Goal: Task Accomplishment & Management: Complete application form

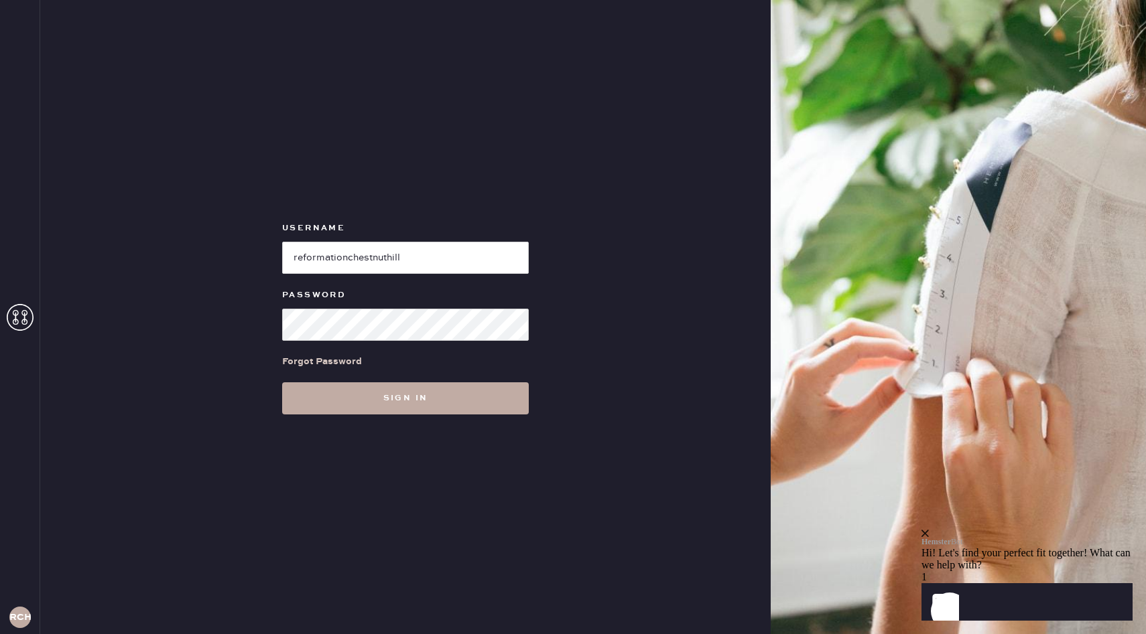
click at [411, 399] on button "Sign in" at bounding box center [405, 399] width 247 height 32
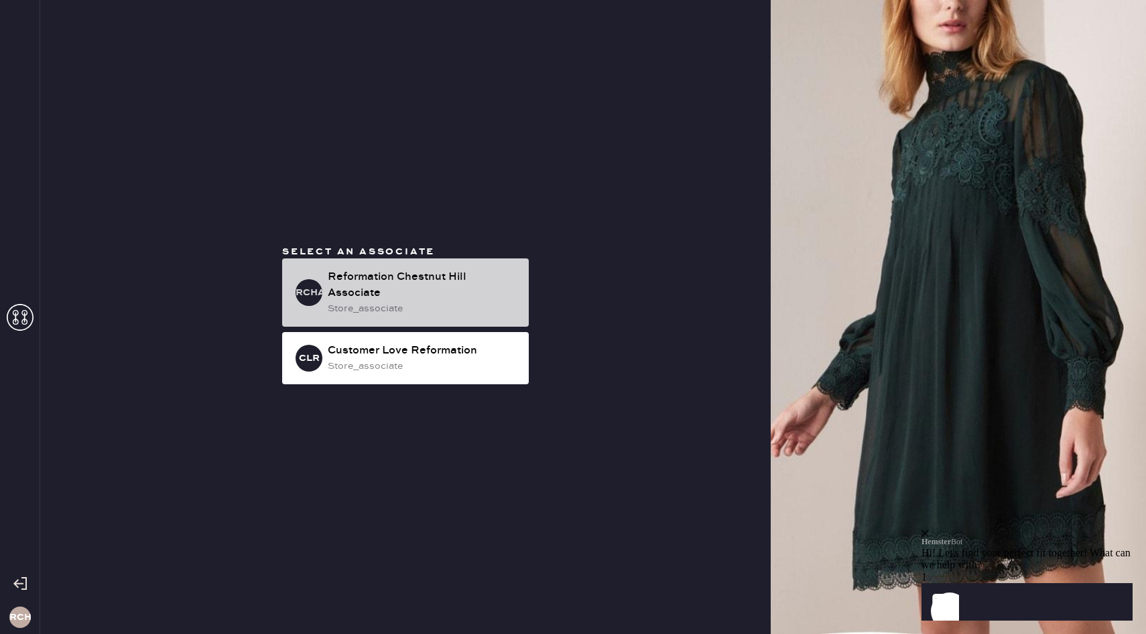
click at [433, 309] on div "store_associate" at bounding box center [423, 308] width 190 height 15
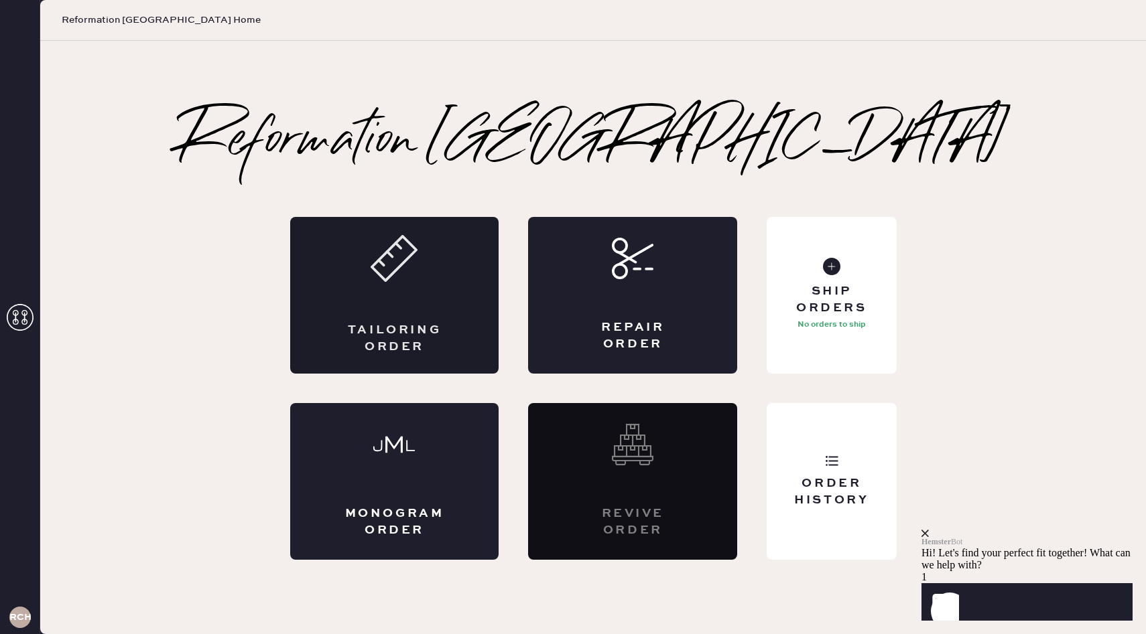
click at [391, 309] on div "Tailoring Order" at bounding box center [394, 295] width 209 height 157
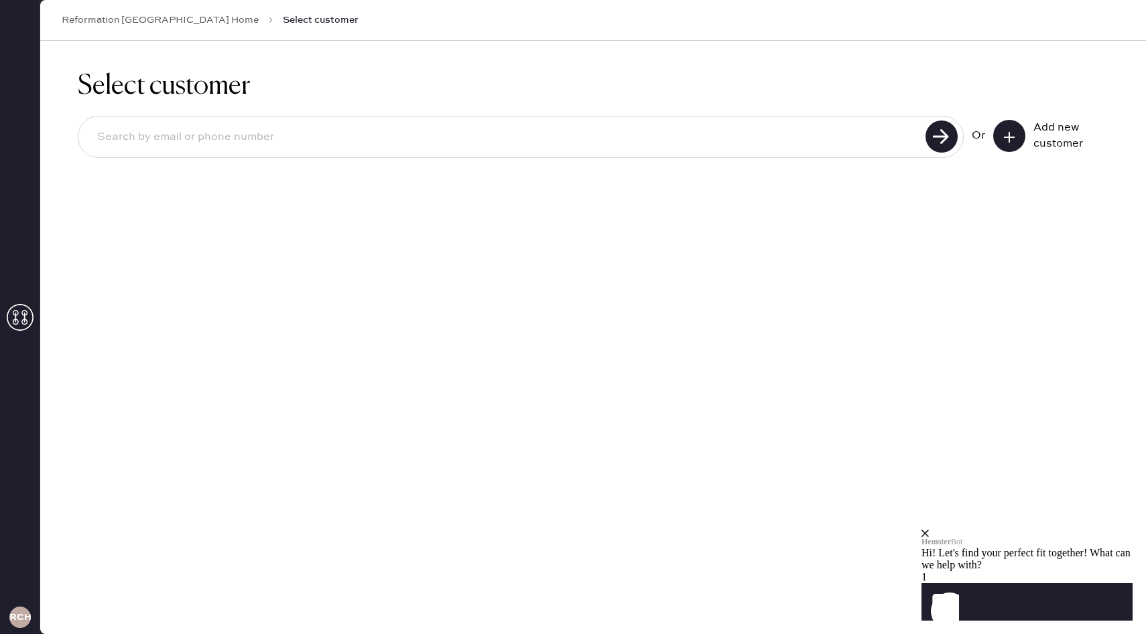
click at [1006, 140] on icon at bounding box center [1008, 137] width 13 height 13
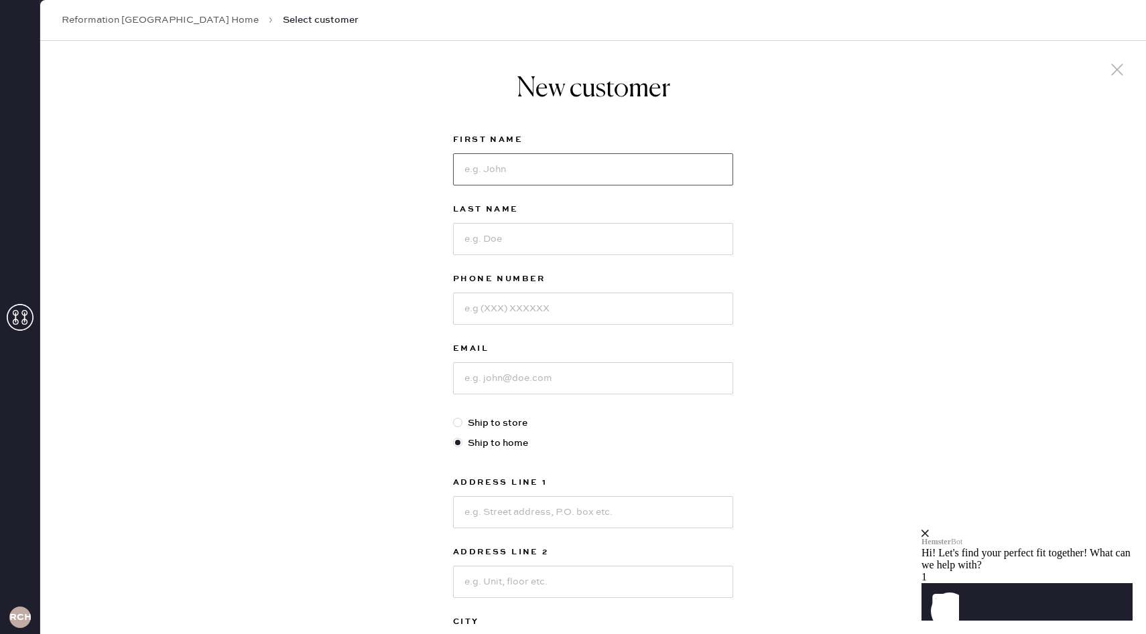
click at [510, 176] on input at bounding box center [593, 169] width 280 height 32
type input "[PERSON_NAME]"
click at [482, 232] on input at bounding box center [593, 239] width 280 height 32
type input "[PERSON_NAME]"
click at [479, 300] on input at bounding box center [593, 309] width 280 height 32
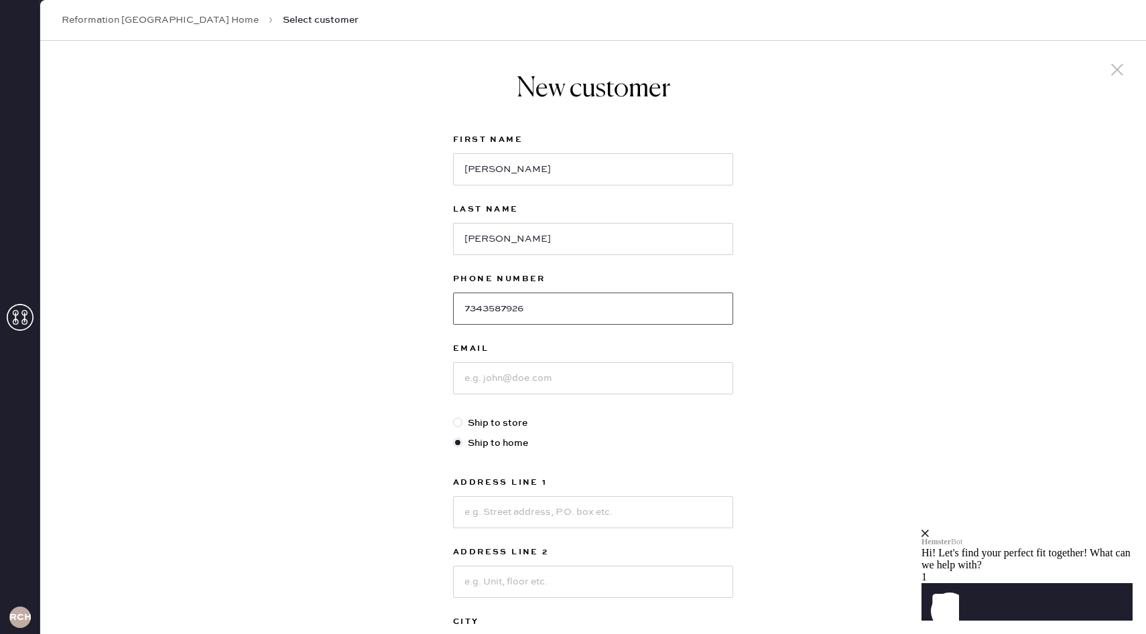
type input "7343587926"
click at [508, 376] on input at bounding box center [593, 378] width 280 height 32
click at [1117, 69] on use at bounding box center [1117, 70] width 12 height 12
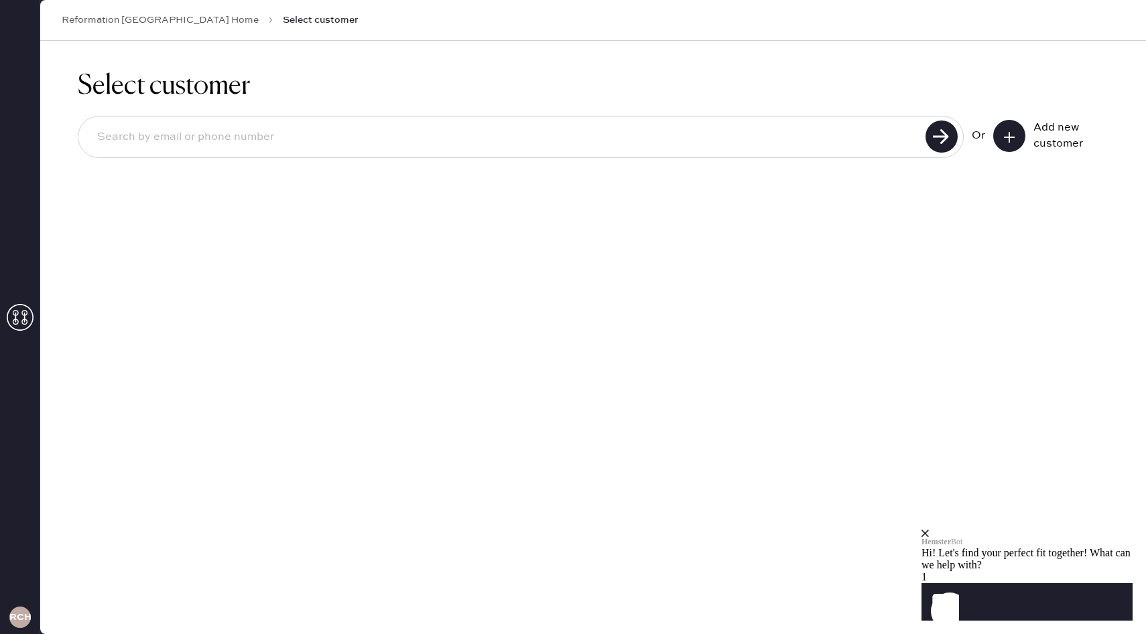
click at [760, 122] on input at bounding box center [503, 137] width 835 height 31
type input "[EMAIL_ADDRESS][DOMAIN_NAME]"
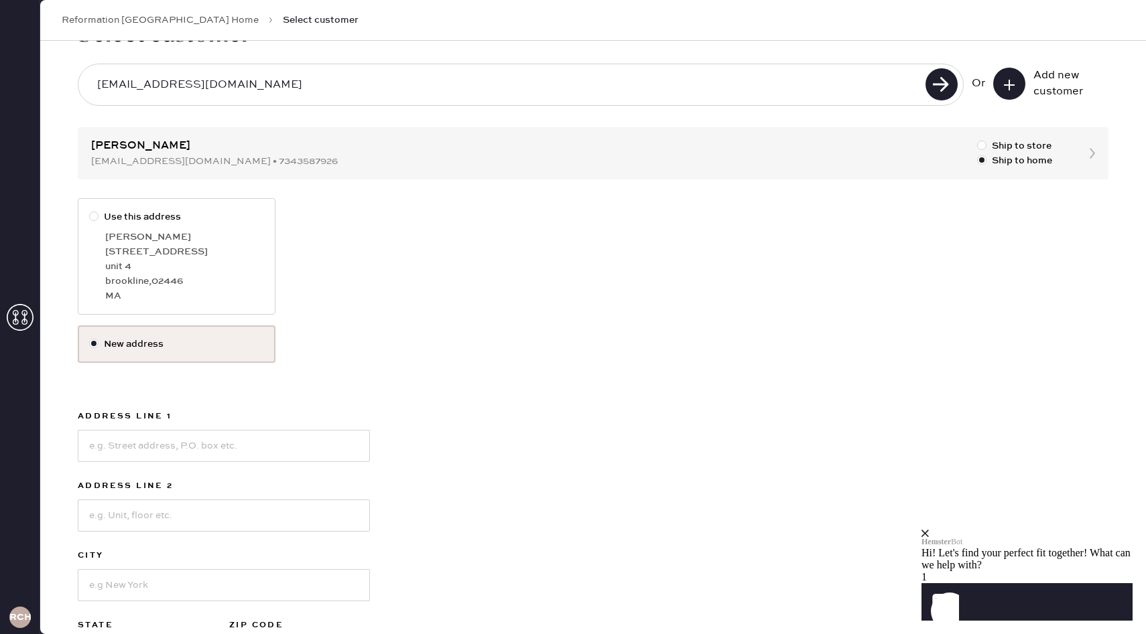
scroll to position [84, 0]
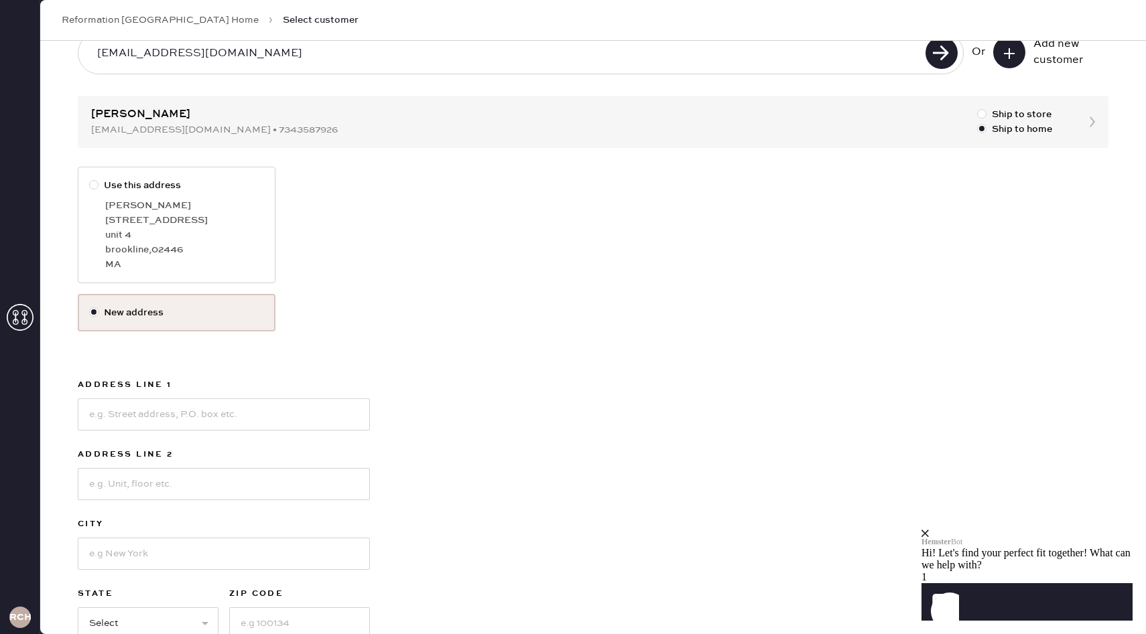
click at [216, 322] on label "New address" at bounding box center [177, 313] width 198 height 38
click at [90, 306] on input "New address" at bounding box center [89, 305] width 1 height 1
click at [152, 305] on label "New address" at bounding box center [177, 313] width 198 height 38
click at [90, 305] on input "New address" at bounding box center [89, 305] width 1 height 1
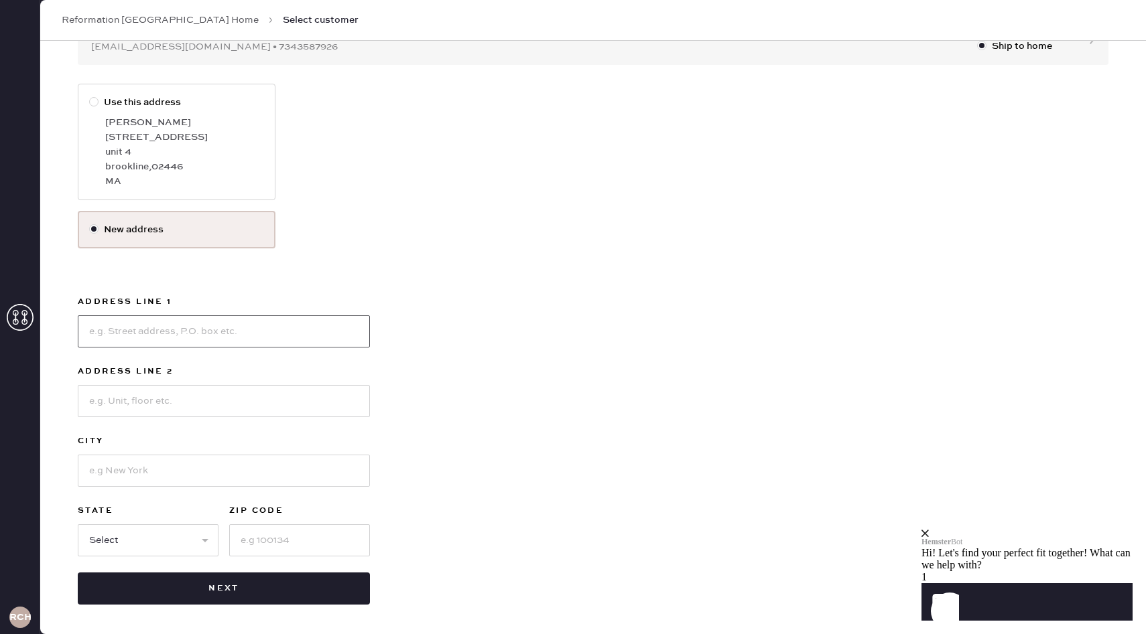
click at [172, 328] on input at bounding box center [224, 332] width 292 height 32
type input "[STREET_ADDRESS]"
click at [119, 404] on input at bounding box center [224, 401] width 292 height 32
type input "Apt 5C"
click at [134, 466] on input at bounding box center [224, 471] width 292 height 32
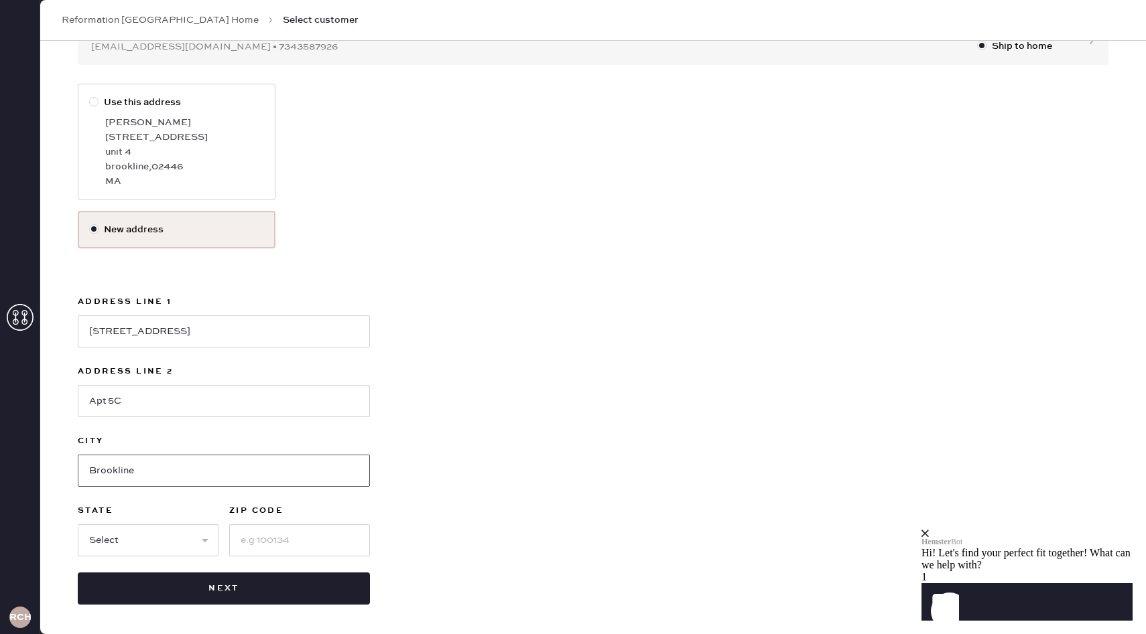
type input "Brookline"
click at [117, 535] on select "Select AK AL AR AZ CA CO CT [GEOGRAPHIC_DATA] DE FL [GEOGRAPHIC_DATA] HI [GEOGR…" at bounding box center [148, 541] width 141 height 32
select select "MA"
click at [78, 525] on select "Select AK AL AR AZ CA CO CT [GEOGRAPHIC_DATA] DE FL [GEOGRAPHIC_DATA] HI [GEOGR…" at bounding box center [148, 541] width 141 height 32
click at [257, 550] on input at bounding box center [299, 541] width 141 height 32
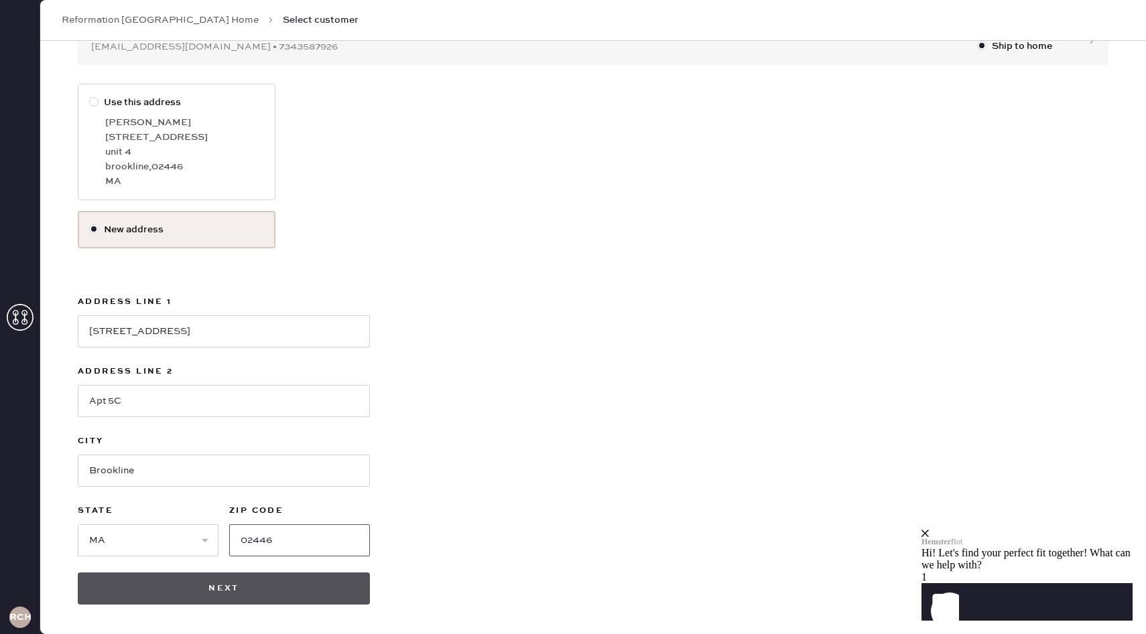
type input "02446"
click at [230, 575] on button "Next" at bounding box center [224, 589] width 292 height 32
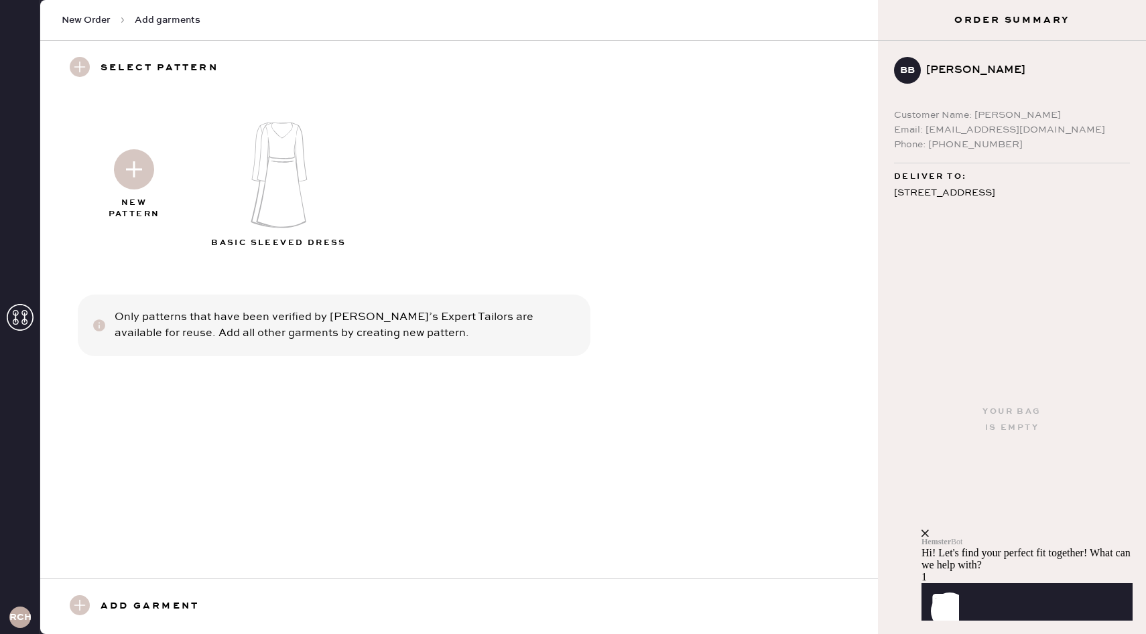
click at [169, 606] on h3 "Add garment" at bounding box center [149, 607] width 98 height 23
click at [77, 600] on use at bounding box center [80, 606] width 20 height 20
click at [1117, 530] on div "close" at bounding box center [1026, 533] width 211 height 7
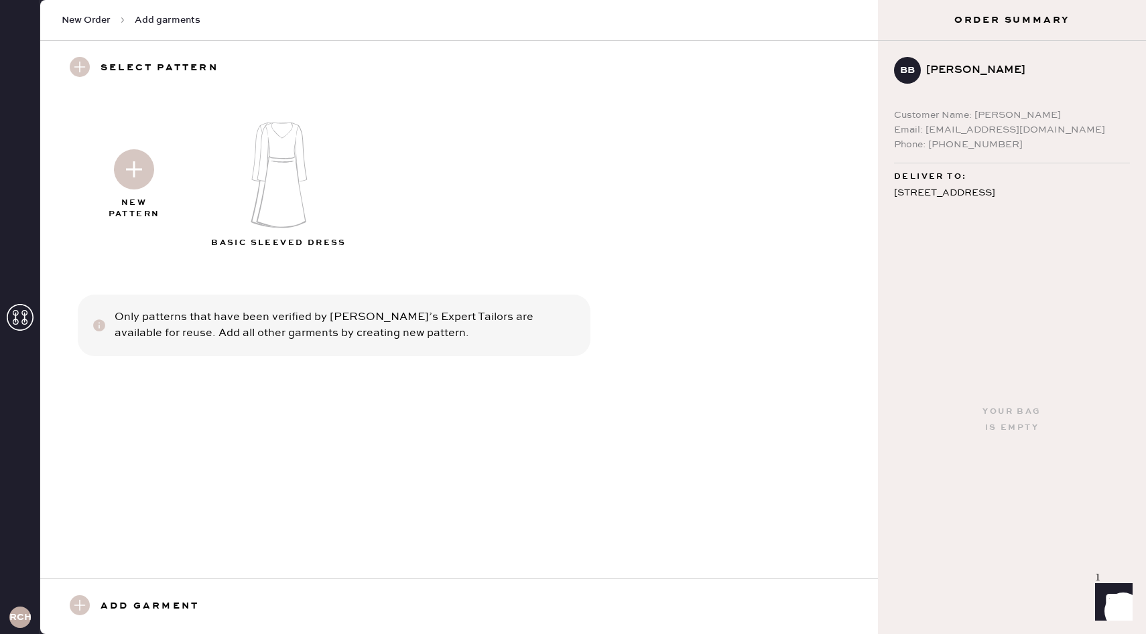
click at [131, 161] on img at bounding box center [134, 169] width 40 height 40
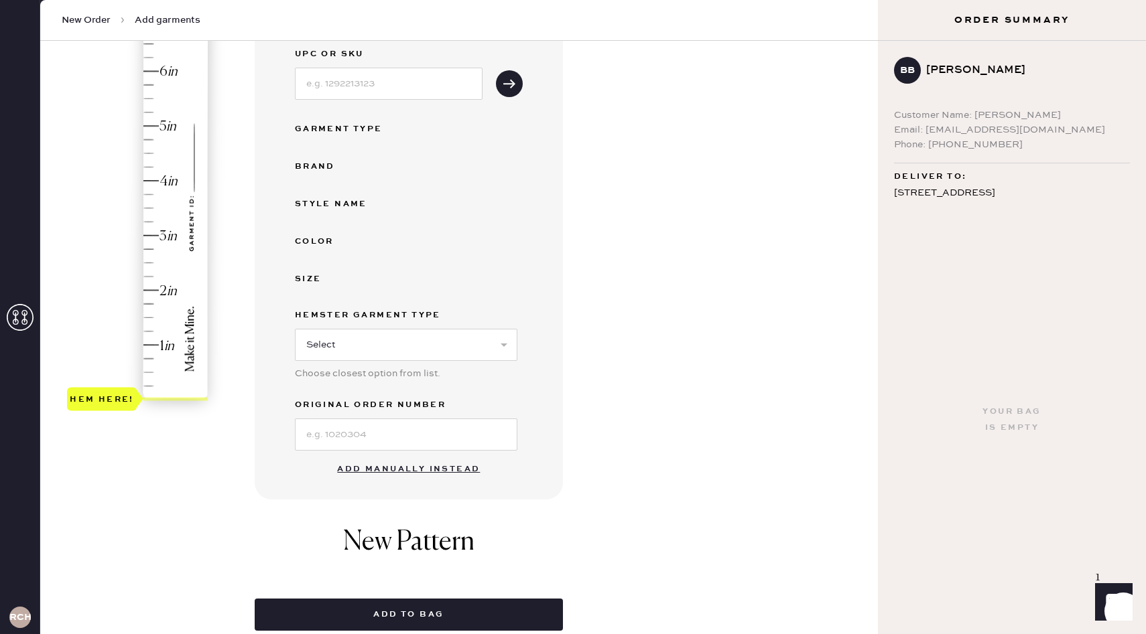
scroll to position [182, 0]
click at [391, 466] on button "Add manually instead" at bounding box center [408, 469] width 159 height 27
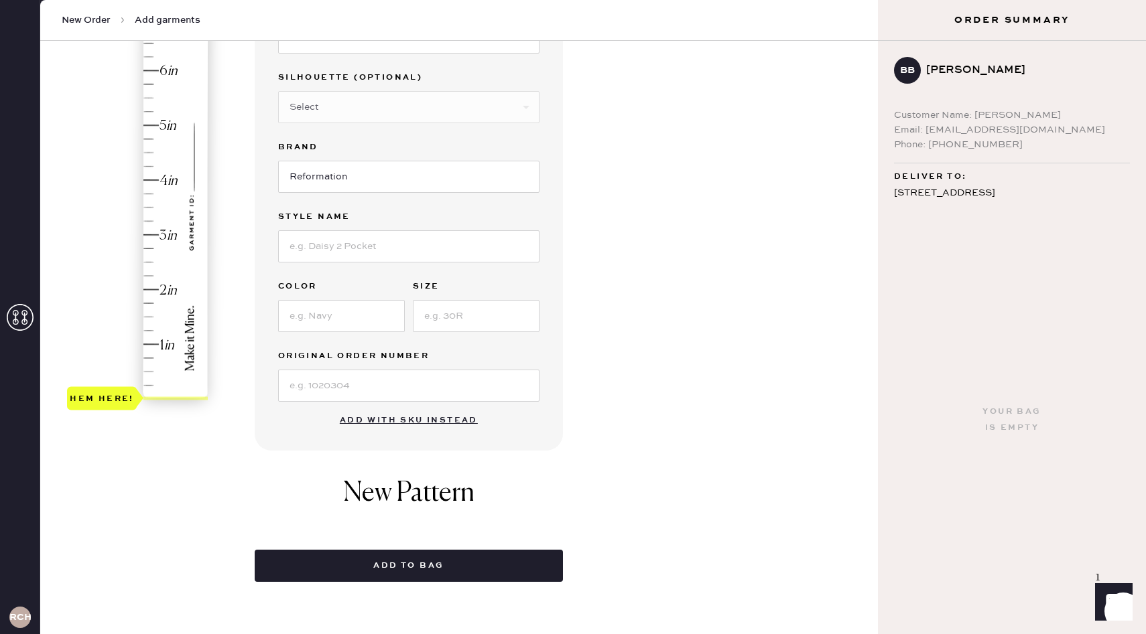
scroll to position [0, 0]
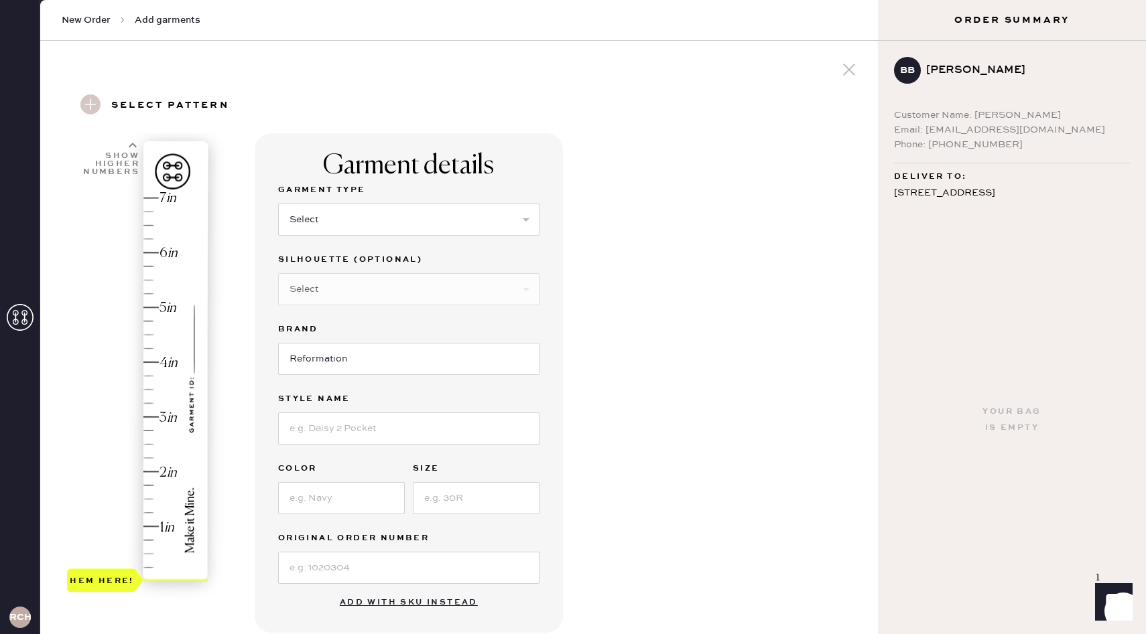
click at [299, 198] on div "Garment Type" at bounding box center [408, 191] width 261 height 19
click at [319, 218] on select "Select Basic Skirt Jeans Leggings Pants Shorts Basic Sleeved Dress Basic Sleeve…" at bounding box center [408, 220] width 261 height 32
select select "6"
click at [278, 204] on select "Select Basic Skirt Jeans Leggings Pants Shorts Basic Sleeved Dress Basic Sleeve…" at bounding box center [408, 220] width 261 height 32
click at [345, 283] on select "Select Maxi Dress Midi Dress Mini Dress Other" at bounding box center [408, 289] width 261 height 32
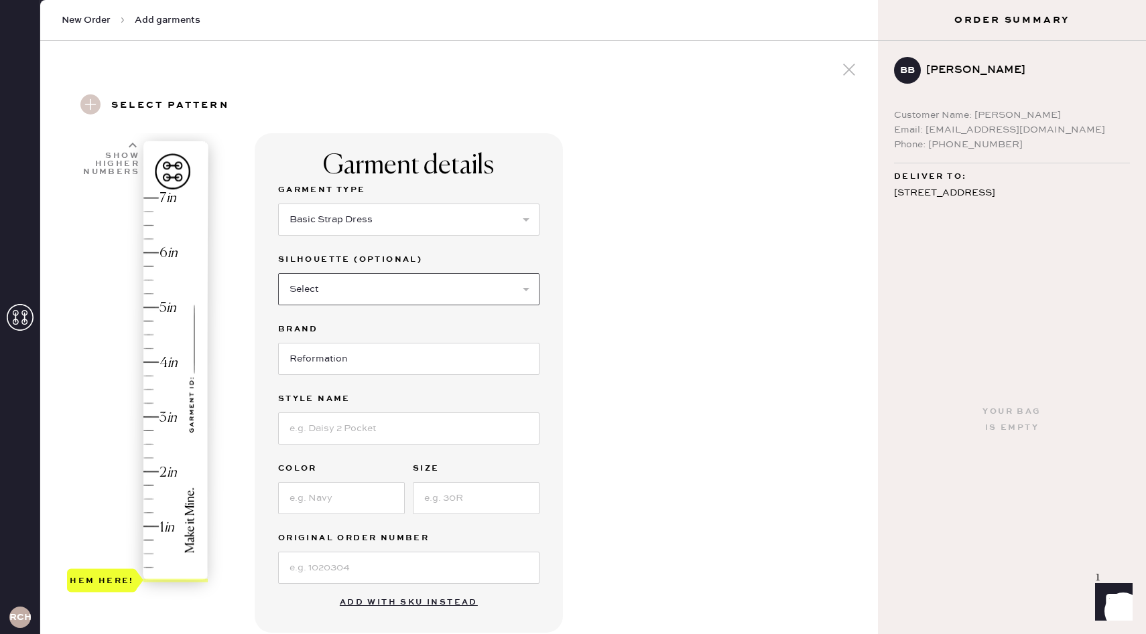
select select "39"
click at [278, 273] on select "Select Maxi Dress Midi Dress Mini Dress Other" at bounding box center [408, 289] width 261 height 32
click at [347, 366] on input "Reformation" at bounding box center [408, 359] width 261 height 32
click at [355, 421] on input at bounding box center [408, 429] width 261 height 32
type input "Zani Dress"
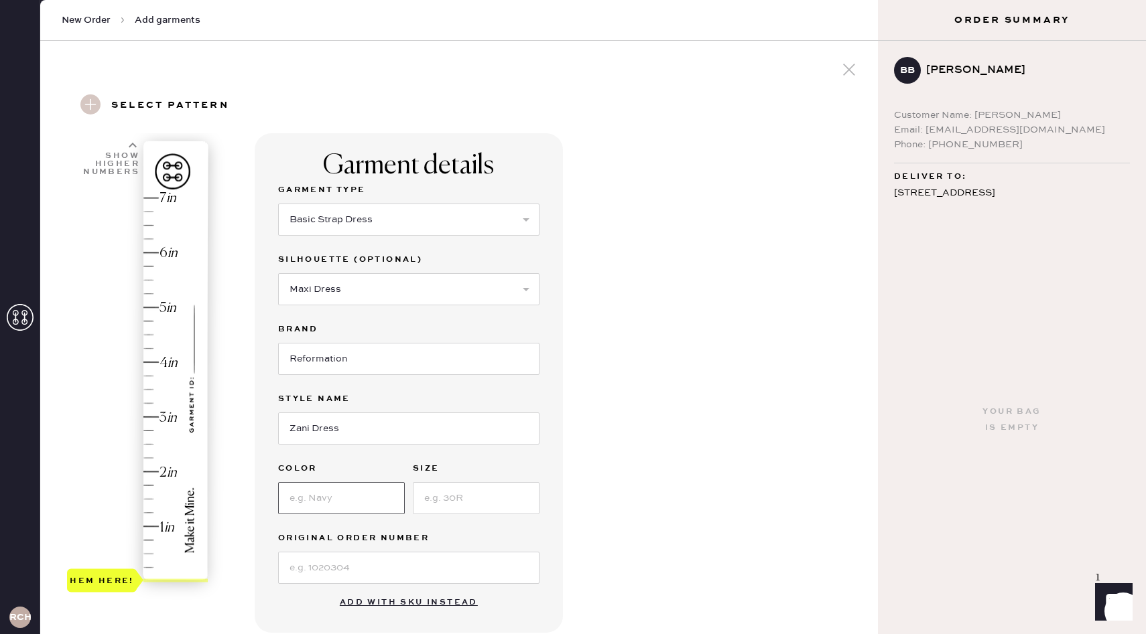
click at [346, 502] on input at bounding box center [341, 498] width 127 height 32
type input "Zest"
click at [484, 508] on input at bounding box center [476, 498] width 127 height 32
type input "0"
type input "6"
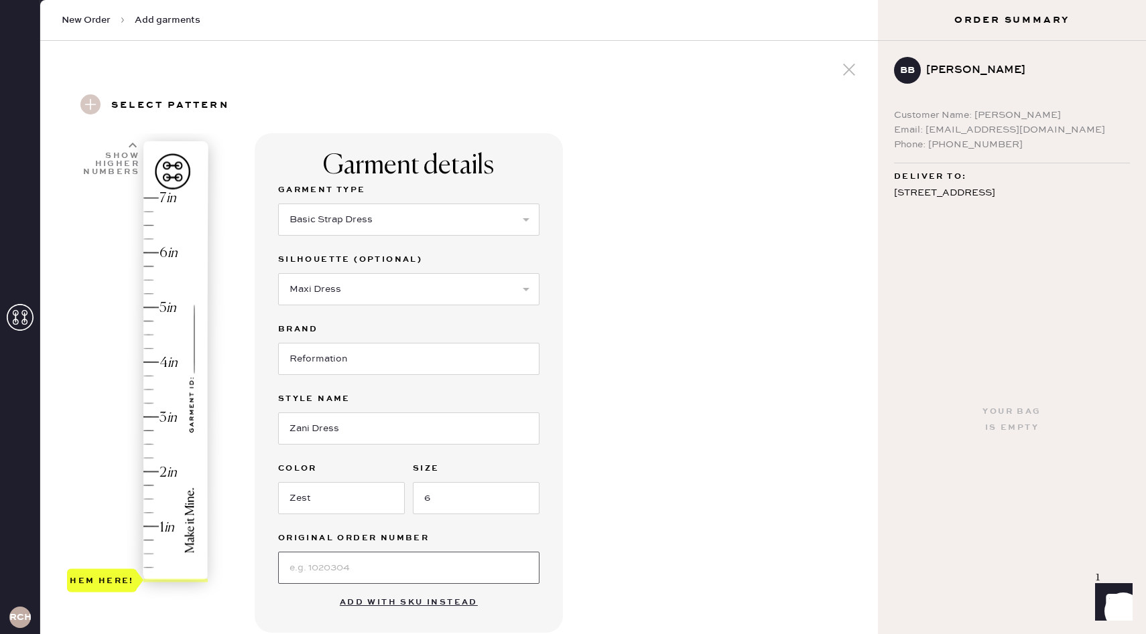
click at [416, 573] on input at bounding box center [408, 568] width 261 height 32
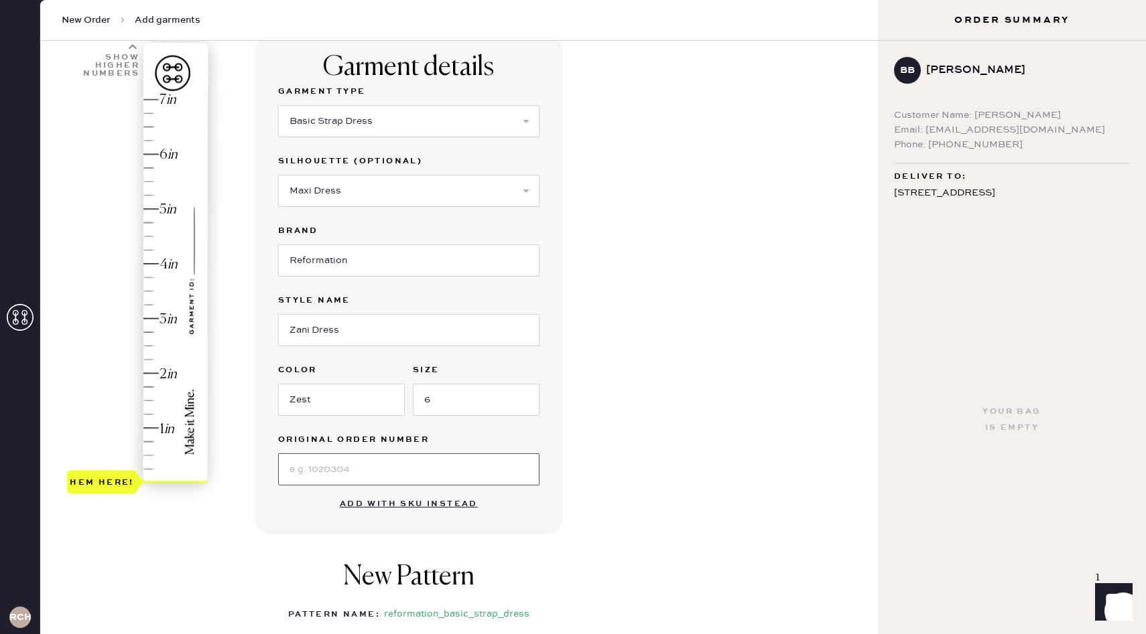
scroll to position [110, 0]
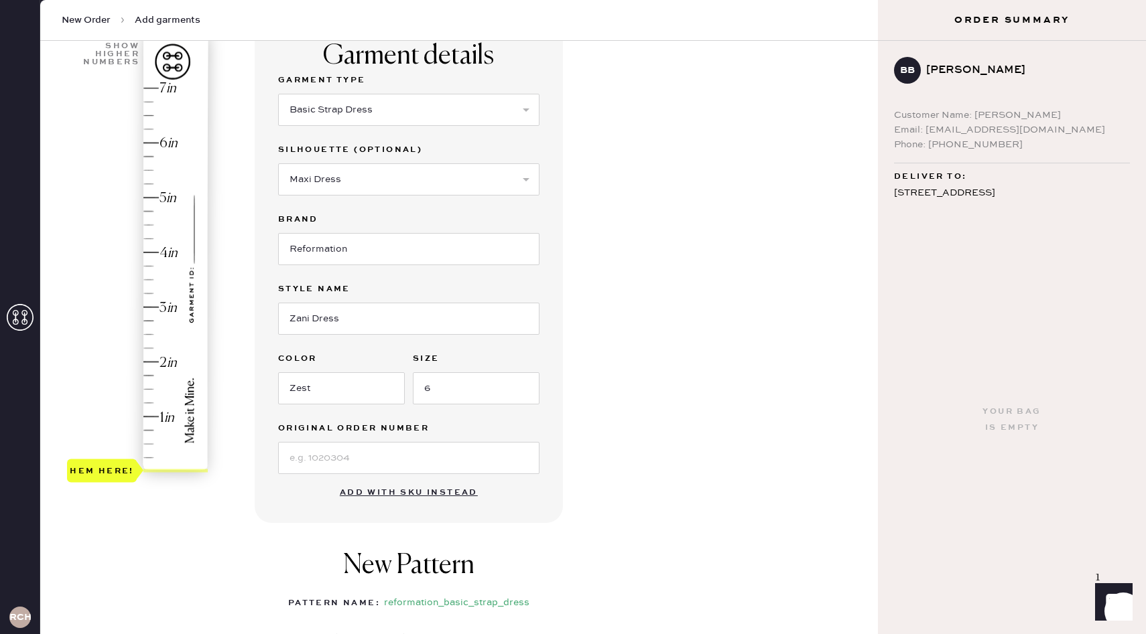
click at [291, 590] on div "New Pattern Pattern Name : reformation_basic_strap_dress 1 in 2 in 3 in 4 in Sh…" at bounding box center [409, 634] width 308 height 194
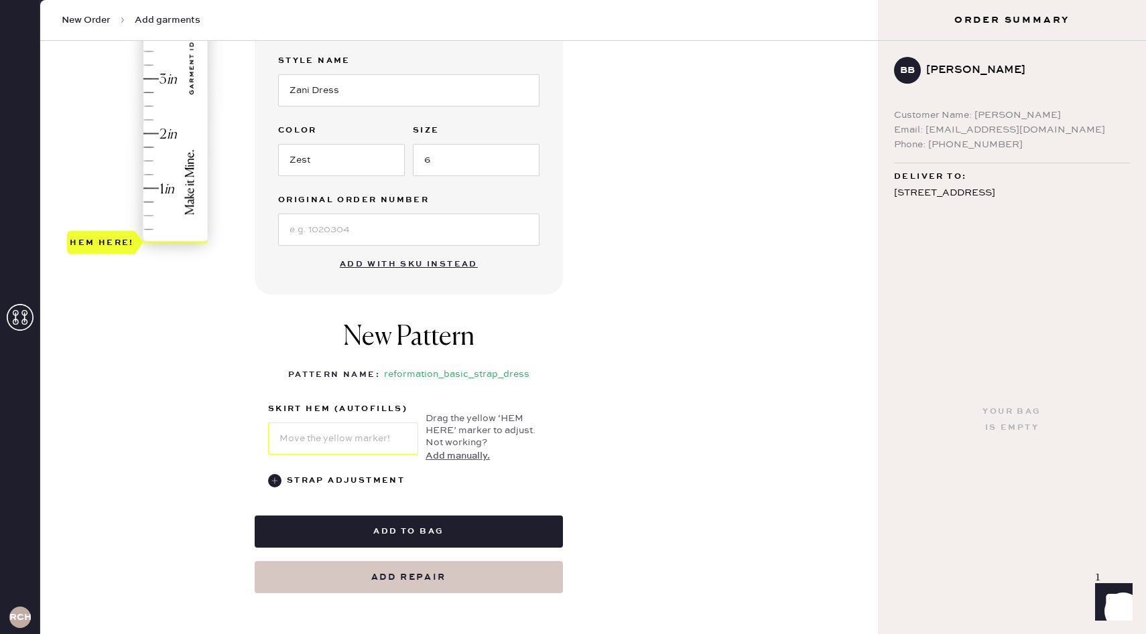
scroll to position [204, 0]
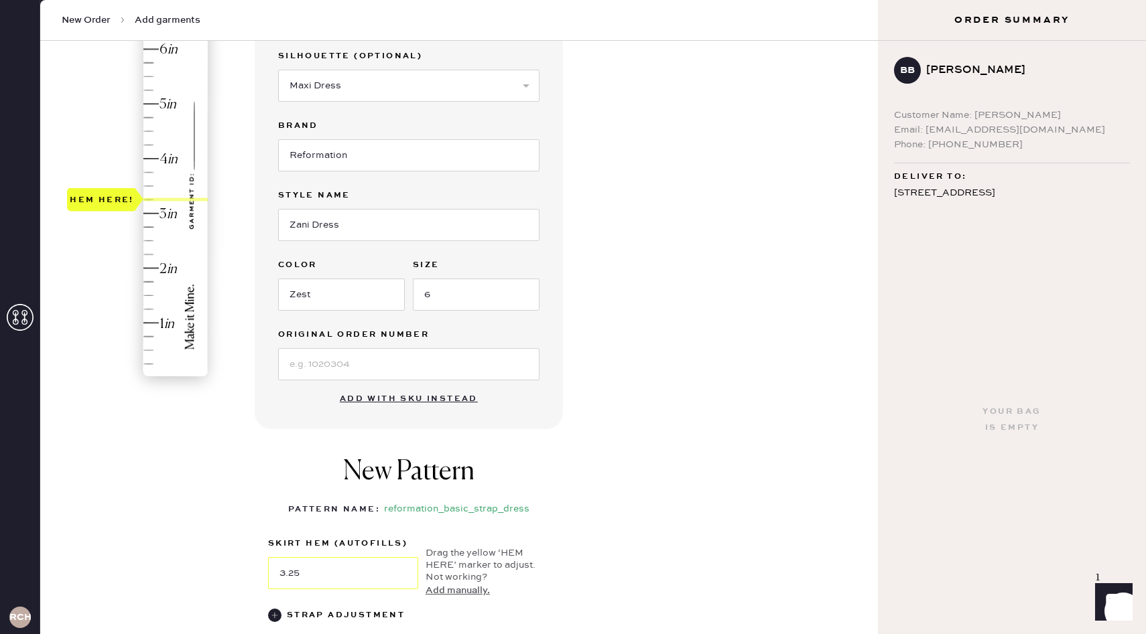
type input "3"
drag, startPoint x: 118, startPoint y: 380, endPoint x: 118, endPoint y: 218, distance: 162.1
click at [118, 218] on div "Hem here!" at bounding box center [102, 213] width 64 height 16
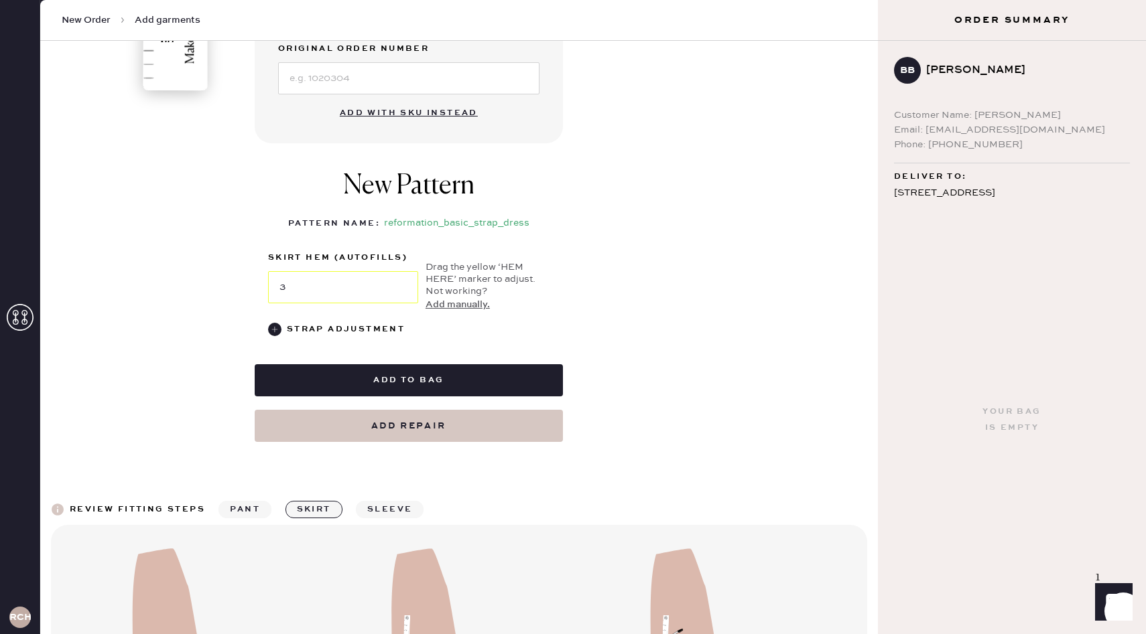
click at [205, 409] on div "1 in 2 in 3 in 4 in 5 in 6 in 7 in Show higher numbers Show lower numbers Hem h…" at bounding box center [459, 43] width 816 height 799
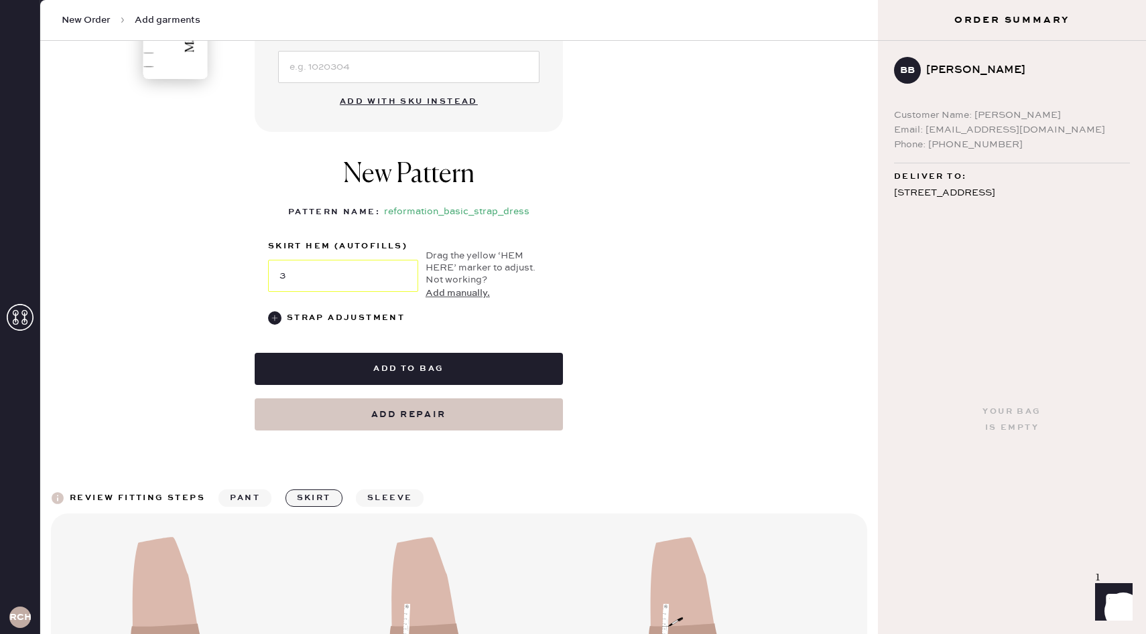
scroll to position [502, 0]
click at [961, 194] on div "[STREET_ADDRESS]" at bounding box center [1012, 210] width 236 height 51
click at [949, 175] on span "Deliver to:" at bounding box center [930, 177] width 72 height 16
click at [951, 244] on div "Your bag is empty" at bounding box center [1012, 420] width 268 height 429
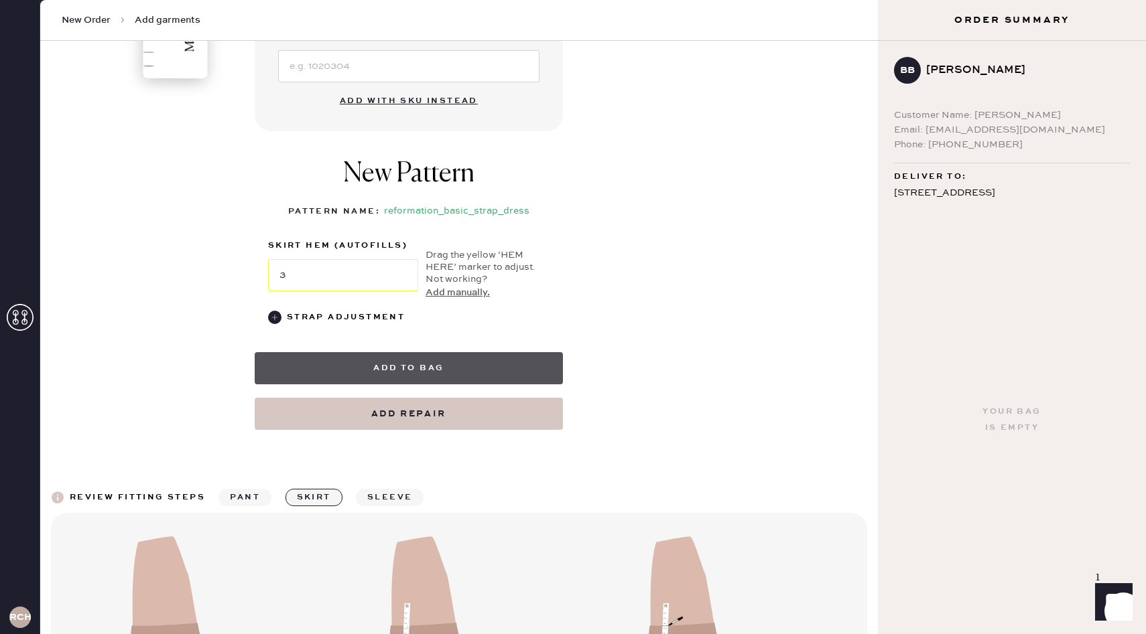
click at [553, 365] on button "Add to bag" at bounding box center [409, 368] width 308 height 32
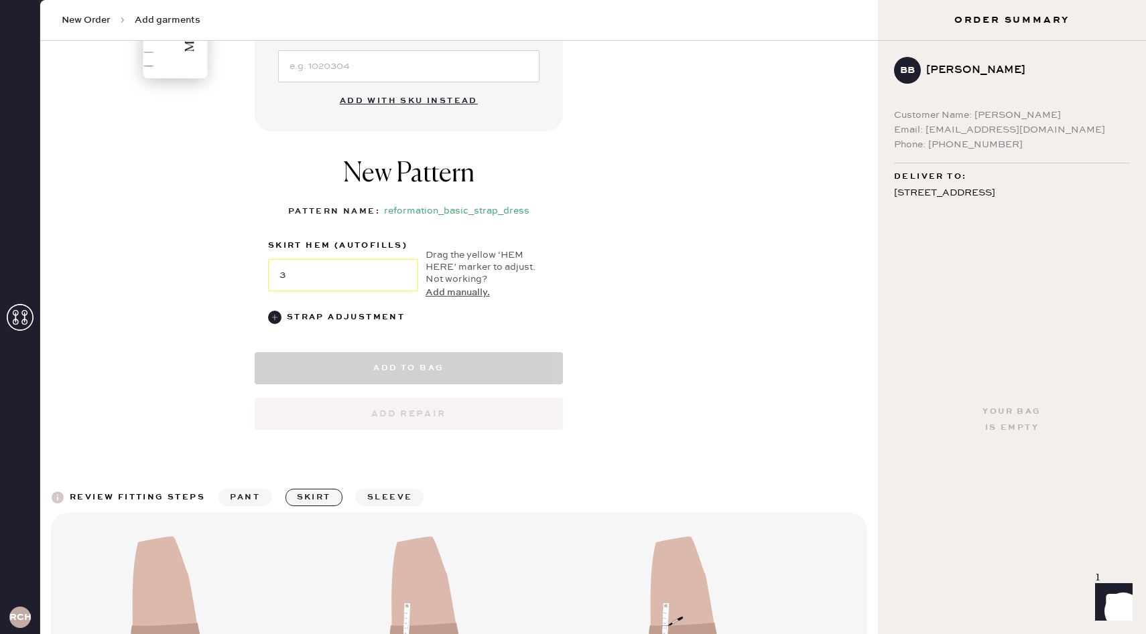
select select "6"
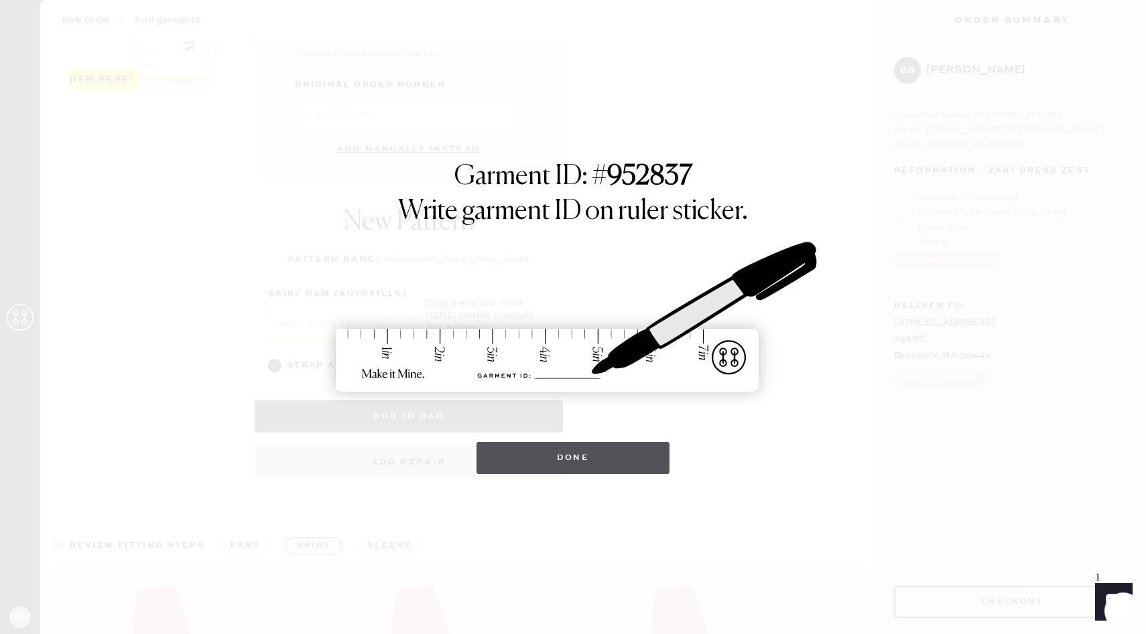
click at [535, 457] on button "Done" at bounding box center [573, 458] width 194 height 32
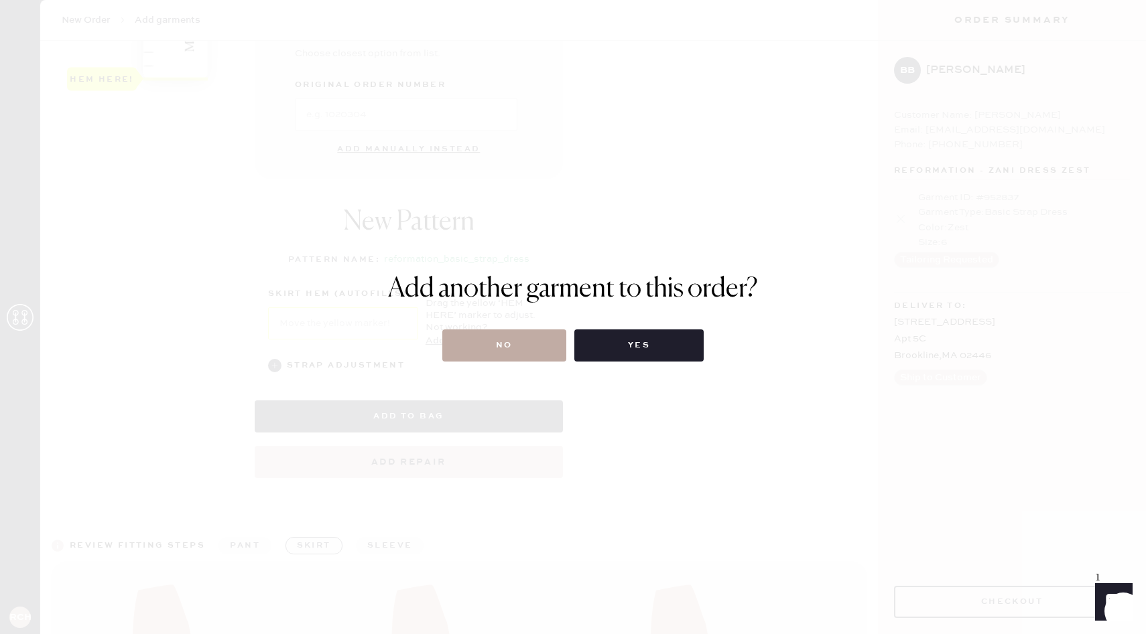
click at [497, 354] on button "No" at bounding box center [504, 346] width 124 height 32
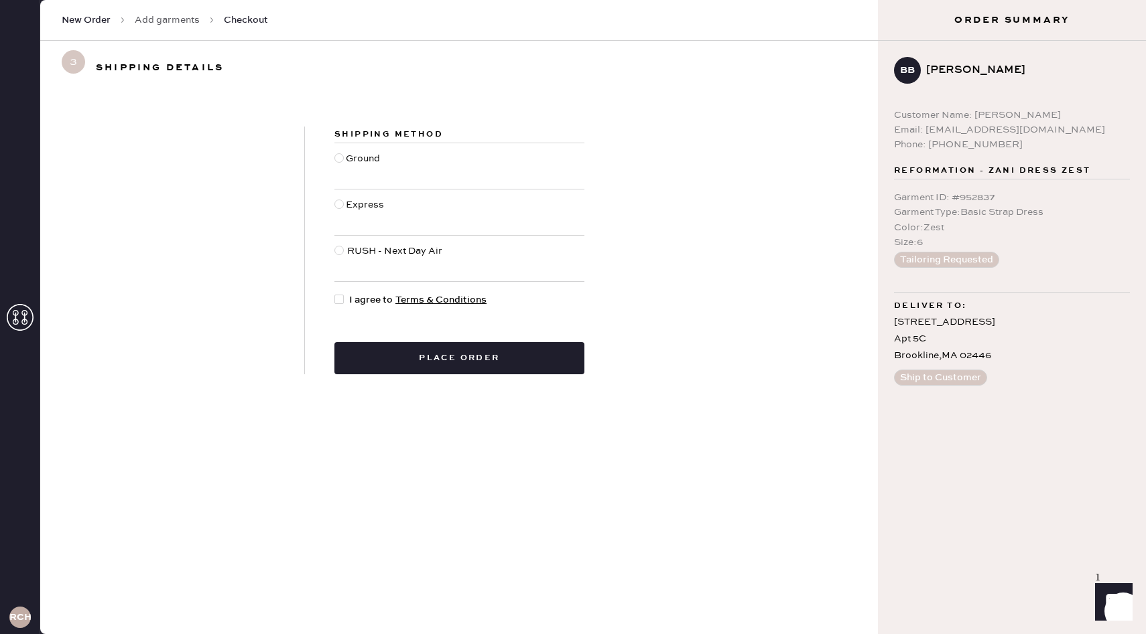
click at [351, 308] on div "Shipping Method Ground Express RUSH - Next Day Air I agree to Terms & Condition…" at bounding box center [459, 251] width 309 height 248
click at [348, 296] on div at bounding box center [341, 300] width 15 height 15
click at [335, 293] on input "I agree to Terms & Conditions" at bounding box center [334, 293] width 1 height 1
checkbox input "true"
click at [343, 153] on div at bounding box center [339, 165] width 11 height 29
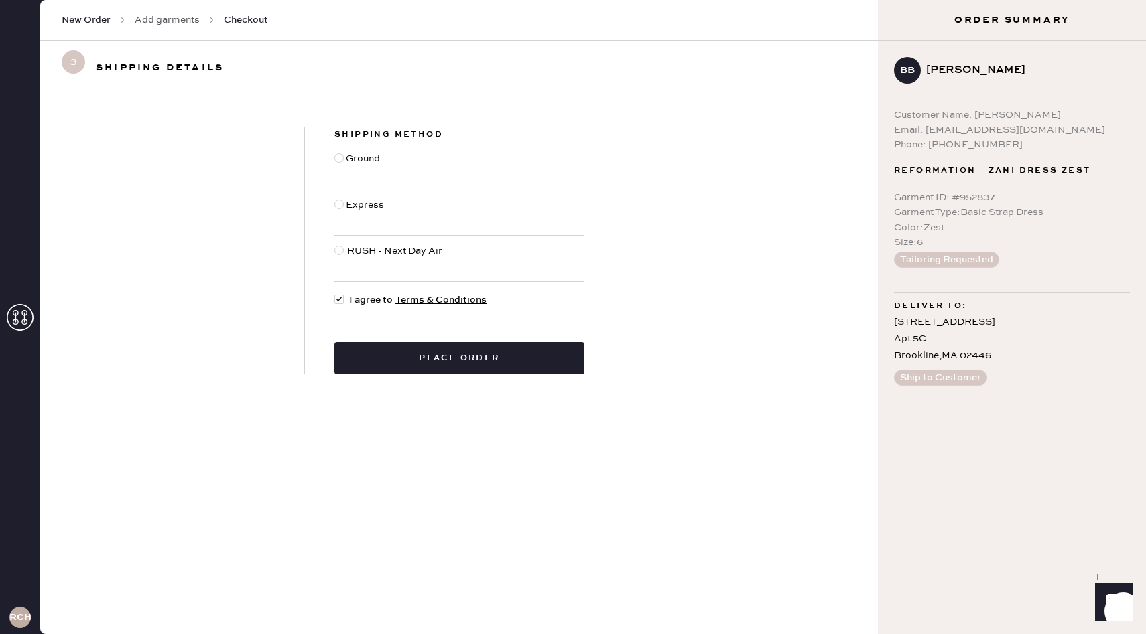
click at [335, 152] on input "Ground" at bounding box center [334, 151] width 1 height 1
radio input "true"
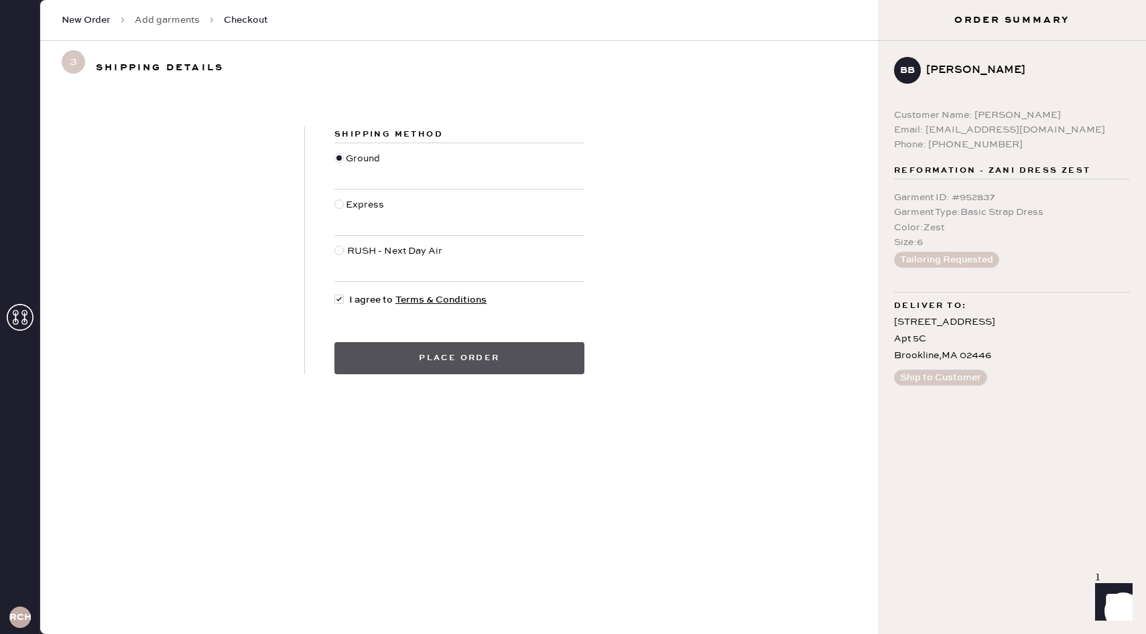
click at [367, 355] on button "Place order" at bounding box center [459, 358] width 250 height 32
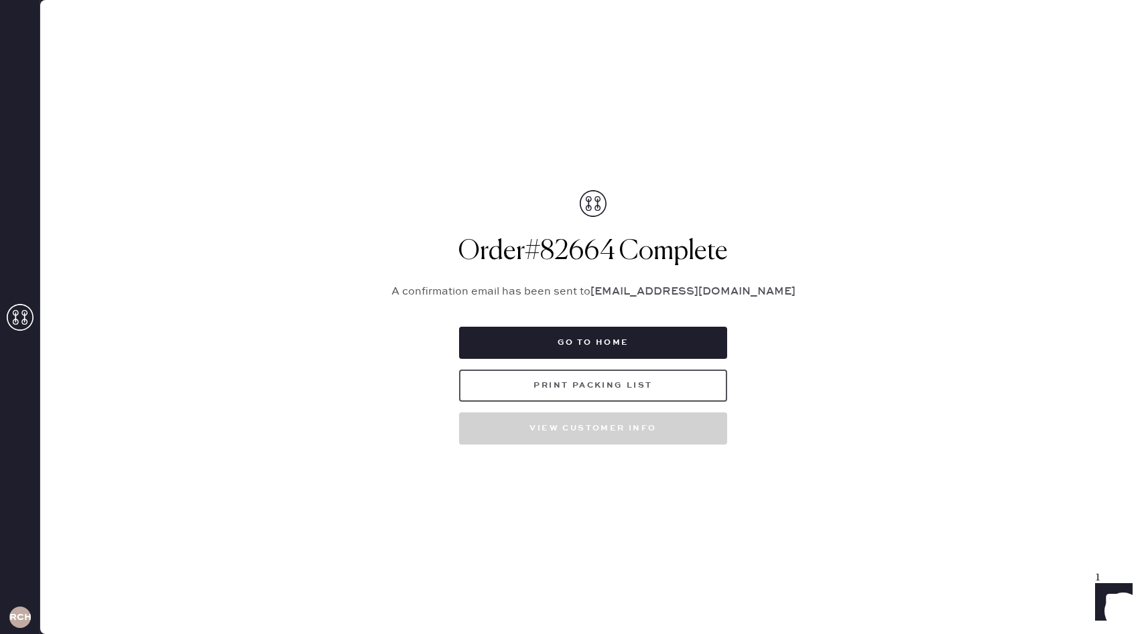
click at [604, 385] on button "Print Packing List" at bounding box center [593, 386] width 268 height 32
